Goal: Information Seeking & Learning: Learn about a topic

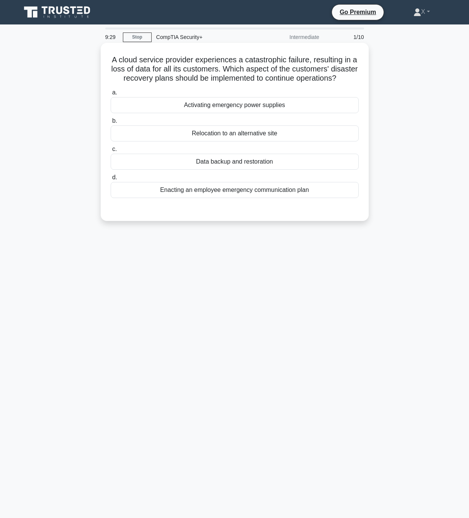
click at [277, 170] on div "Data backup and restoration" at bounding box center [235, 162] width 248 height 16
click at [111, 152] on input "c. Data backup and restoration" at bounding box center [111, 149] width 0 height 5
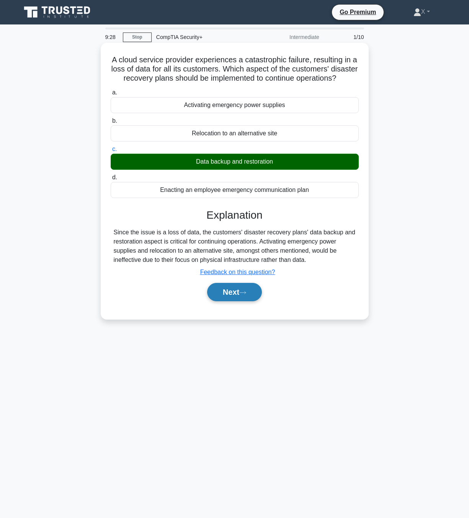
click at [255, 302] on button "Next" at bounding box center [234, 292] width 55 height 18
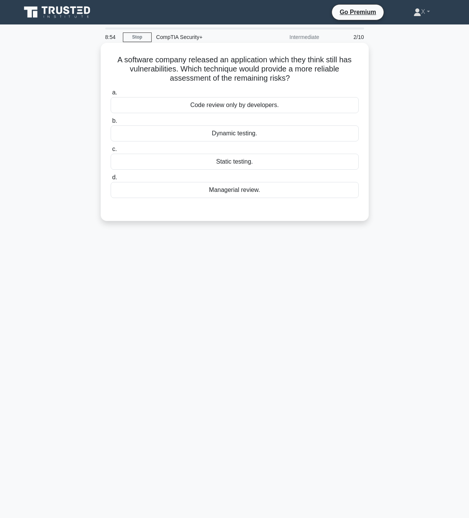
drag, startPoint x: 207, startPoint y: 69, endPoint x: 318, endPoint y: 78, distance: 111.3
click at [318, 78] on h5 "A software company released an application which they think still has vulnerabi…" at bounding box center [234, 69] width 249 height 28
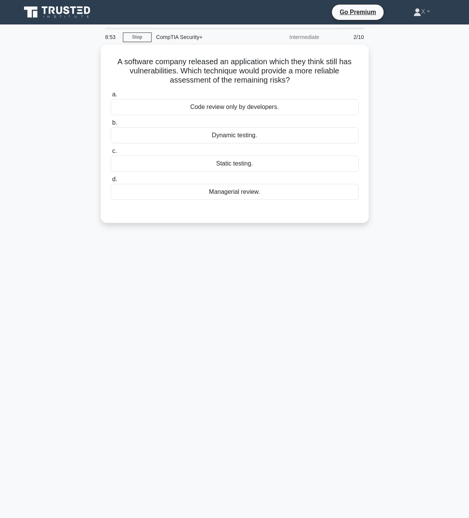
click at [456, 128] on main "8:53 Stop CompTIA Security+ Intermediate 2/10 A software company released an ap…" at bounding box center [234, 271] width 469 height 494
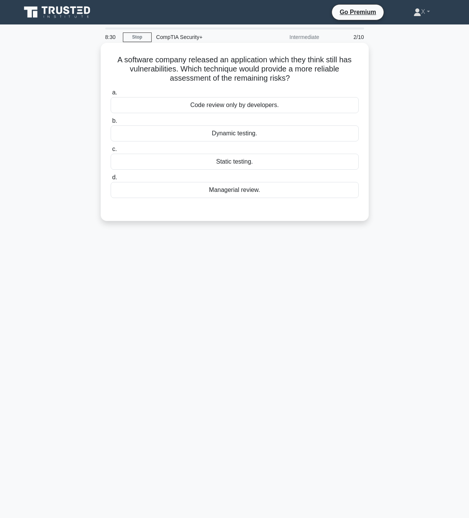
drag, startPoint x: 207, startPoint y: 69, endPoint x: 328, endPoint y: 82, distance: 121.3
click at [328, 82] on h5 "A software company released an application which they think still has vulnerabi…" at bounding box center [234, 69] width 249 height 28
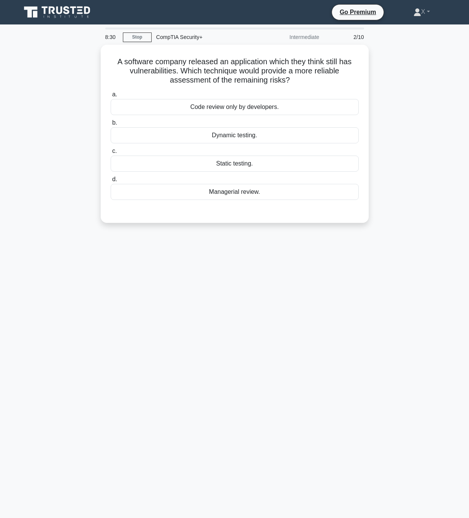
click at [410, 87] on div "A software company released an application which they think still has vulnerabi…" at bounding box center [234, 138] width 436 height 187
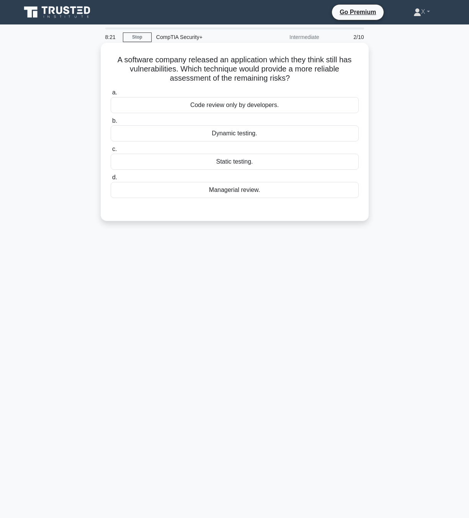
drag, startPoint x: 222, startPoint y: 80, endPoint x: 329, endPoint y: 82, distance: 106.4
click at [329, 82] on h5 "A software company released an application which they think still has vulnerabi…" at bounding box center [234, 69] width 249 height 28
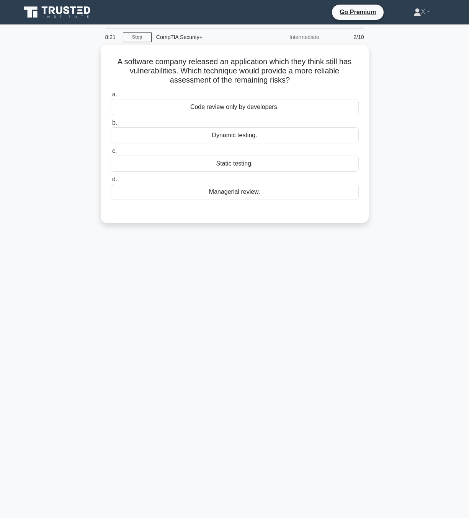
click at [422, 98] on div "A software company released an application which they think still has vulnerabi…" at bounding box center [234, 138] width 436 height 187
click at [129, 39] on link "Stop" at bounding box center [137, 38] width 29 height 10
